Goal: Information Seeking & Learning: Check status

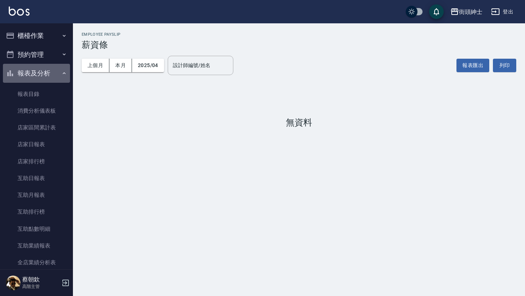
click at [49, 71] on button "報表及分析" at bounding box center [36, 73] width 67 height 19
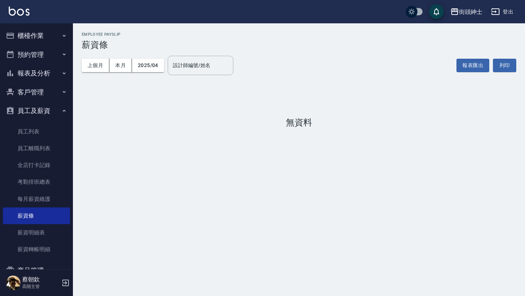
click at [49, 71] on button "報表及分析" at bounding box center [36, 73] width 67 height 19
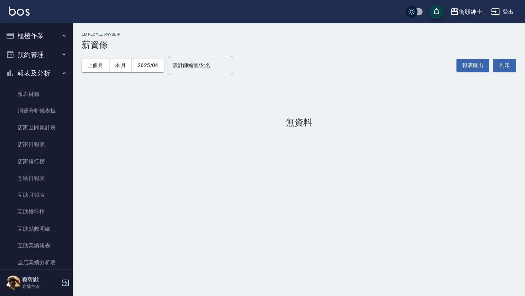
click at [44, 75] on button "報表及分析" at bounding box center [36, 73] width 67 height 19
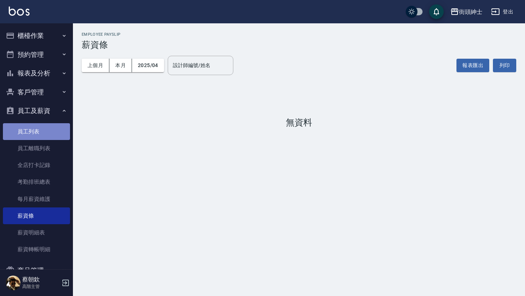
click at [48, 130] on link "員工列表" at bounding box center [36, 131] width 67 height 17
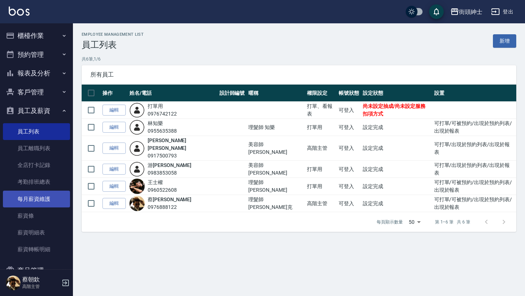
click at [38, 204] on link "每月薪資維護" at bounding box center [36, 199] width 67 height 17
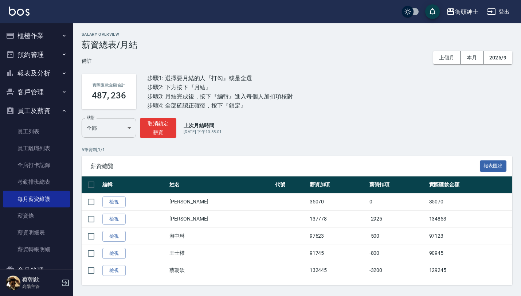
click at [46, 73] on button "報表及分析" at bounding box center [36, 73] width 67 height 19
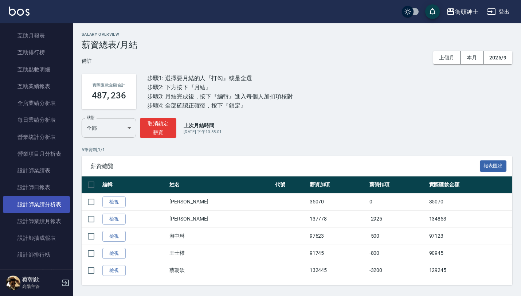
scroll to position [176, 0]
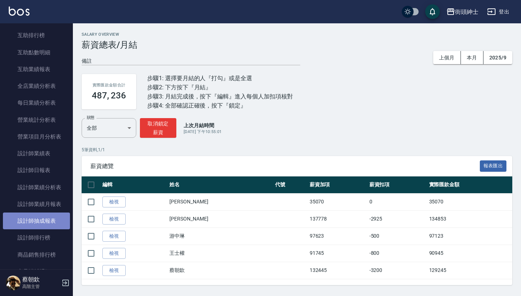
click at [50, 219] on link "設計師抽成報表" at bounding box center [36, 220] width 67 height 17
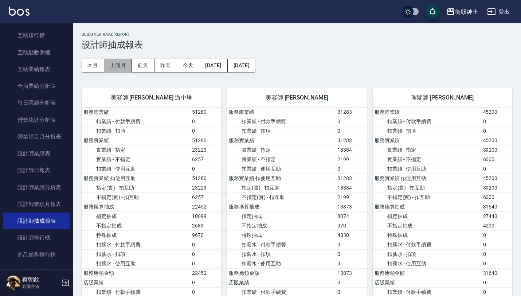
click at [120, 62] on button "上個月" at bounding box center [118, 65] width 28 height 13
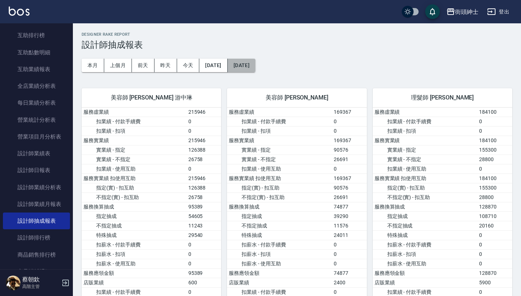
click at [256, 61] on button "[DATE]" at bounding box center [242, 65] width 28 height 13
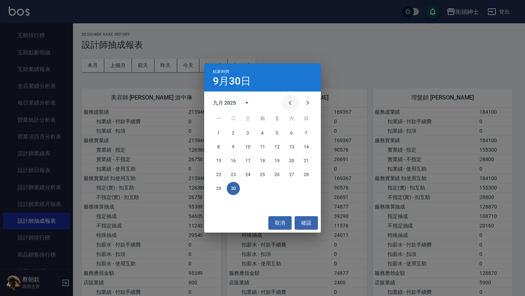
click at [289, 103] on icon "Previous month" at bounding box center [290, 103] width 3 height 4
click at [293, 105] on icon "Previous month" at bounding box center [290, 102] width 9 height 9
click at [263, 189] on button "31" at bounding box center [262, 188] width 13 height 13
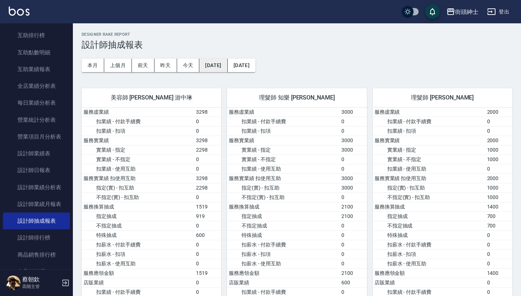
click at [227, 64] on button "[DATE]" at bounding box center [213, 65] width 28 height 13
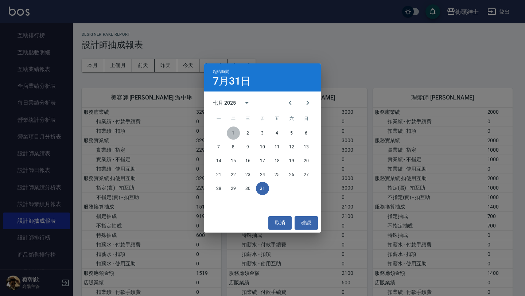
click at [235, 133] on button "1" at bounding box center [233, 132] width 13 height 13
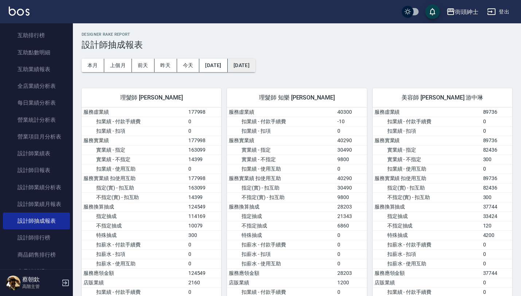
click at [256, 67] on button "[DATE]" at bounding box center [242, 65] width 28 height 13
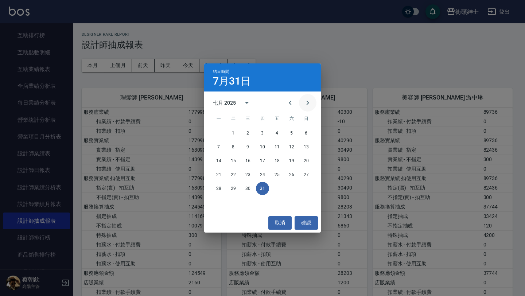
click at [312, 102] on button "Next month" at bounding box center [307, 102] width 17 height 17
click at [305, 187] on button "31" at bounding box center [306, 188] width 13 height 13
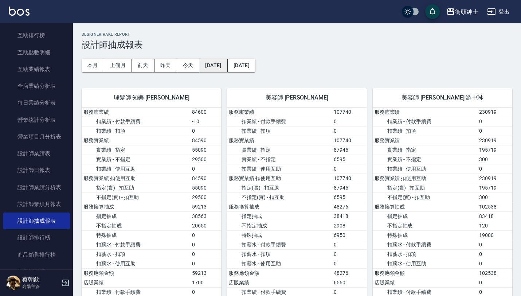
click at [225, 69] on button "[DATE]" at bounding box center [213, 65] width 28 height 13
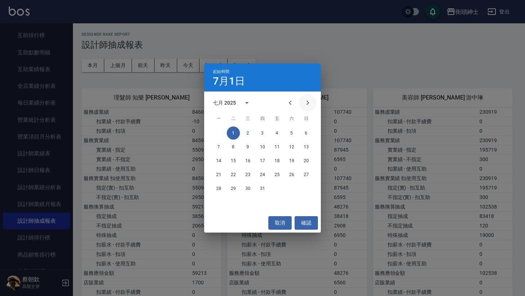
click at [309, 102] on icon "Next month" at bounding box center [307, 102] width 9 height 9
click at [276, 133] on button "1" at bounding box center [276, 132] width 13 height 13
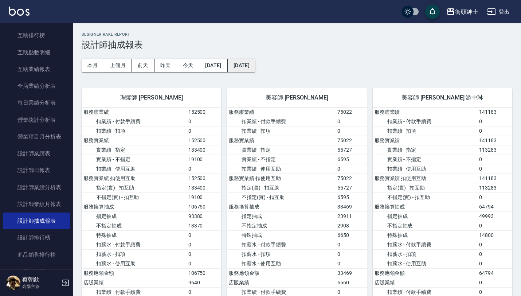
click at [256, 62] on button "[DATE]" at bounding box center [242, 65] width 28 height 13
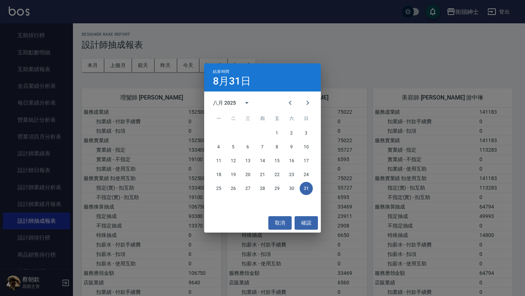
click at [396, 104] on div "結束時間 8月31日 八月 2025 一 二 三 四 五 六 日 1 2 3 4 5 6 7 8 9 10 11 12 13 14 15 16 17 18 1…" at bounding box center [262, 148] width 525 height 296
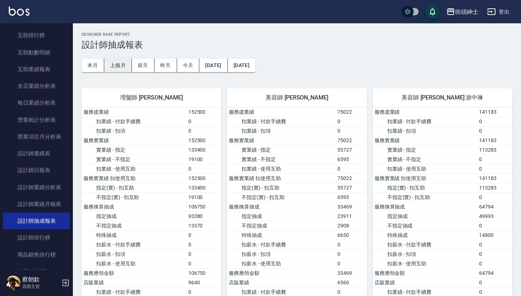
click at [125, 61] on button "上個月" at bounding box center [118, 65] width 28 height 13
